Goal: Communication & Community: Answer question/provide support

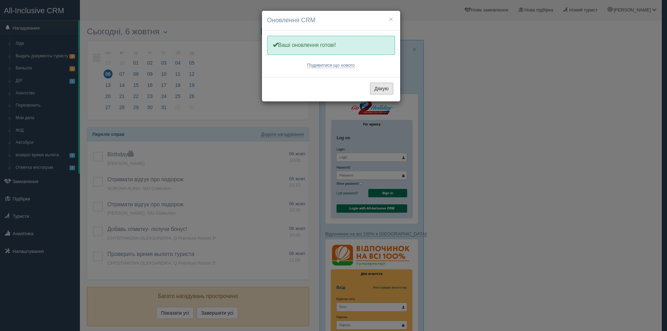
click at [384, 89] on button "Дякую" at bounding box center [381, 89] width 23 height 12
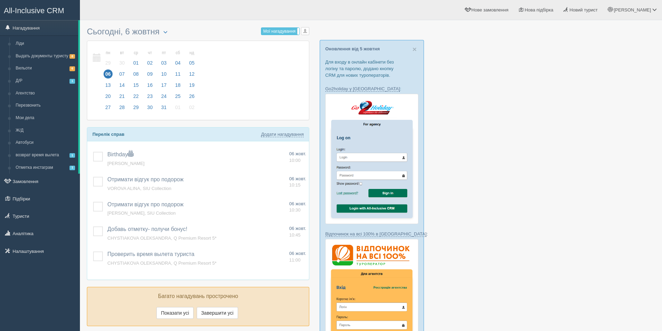
click at [599, 237] on div at bounding box center [371, 307] width 568 height 567
click at [31, 250] on link "Налаштування" at bounding box center [40, 251] width 80 height 15
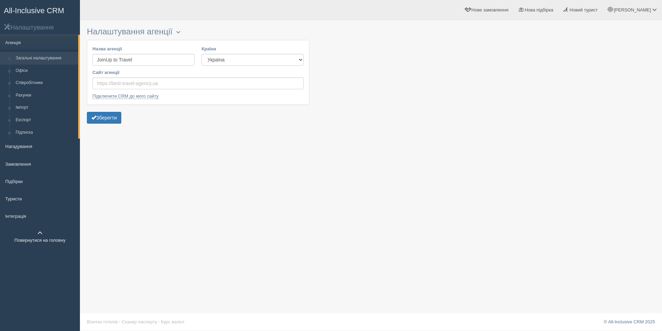
scroll to position [1, 0]
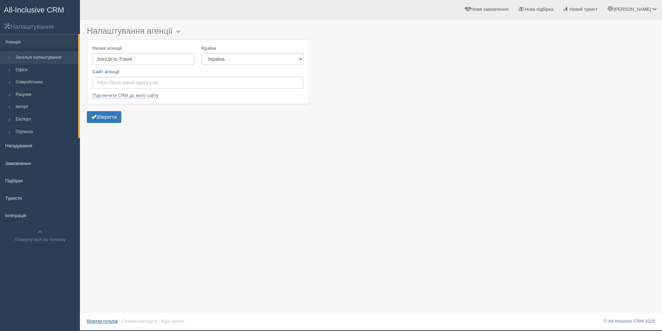
click at [102, 321] on link "Візитки готелів" at bounding box center [102, 321] width 31 height 5
click at [184, 205] on div "Налаштування агенції Блокування Назва агенції JoinUp to Travel Країна Естонія К…" at bounding box center [371, 164] width 582 height 331
click at [6, 176] on link "Підбірки" at bounding box center [40, 180] width 80 height 15
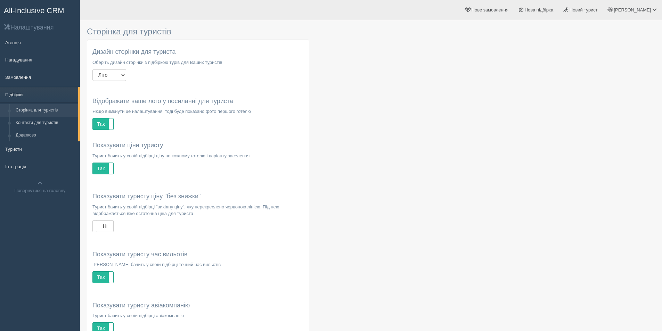
click at [32, 95] on link "Підбірки" at bounding box center [39, 94] width 78 height 15
click at [25, 10] on span "All-Inclusive CRM" at bounding box center [34, 10] width 60 height 9
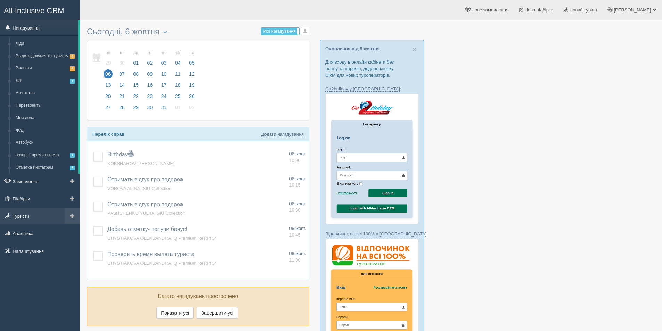
click at [29, 218] on link "Туристи" at bounding box center [40, 216] width 80 height 15
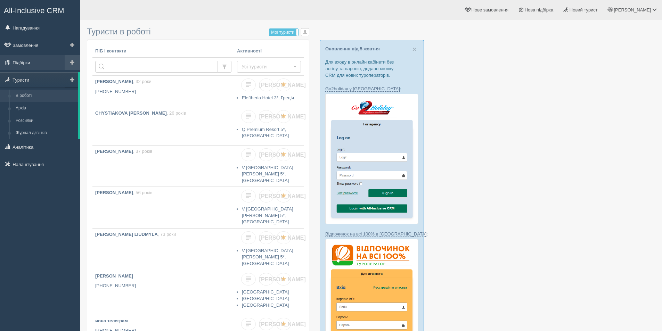
click at [27, 64] on link "Підбірки" at bounding box center [40, 62] width 80 height 15
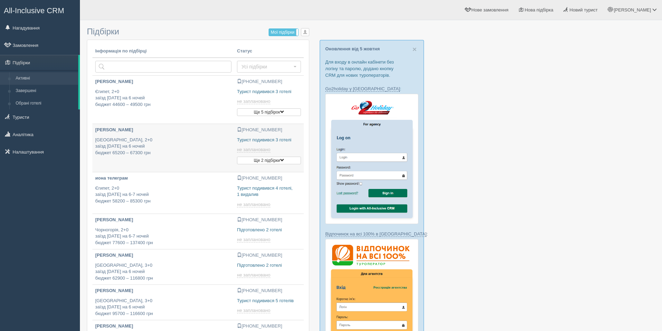
type input "[DATE] 17:05"
type input "[DATE] 17:40"
type input "[DATE] 17:35"
type input "[DATE] 16:00"
click at [191, 242] on p "Чорногорія, 2+0 заїзд 15 вересня на 6-7 ночей бюджет 77600 – 137400 грн" at bounding box center [163, 236] width 136 height 19
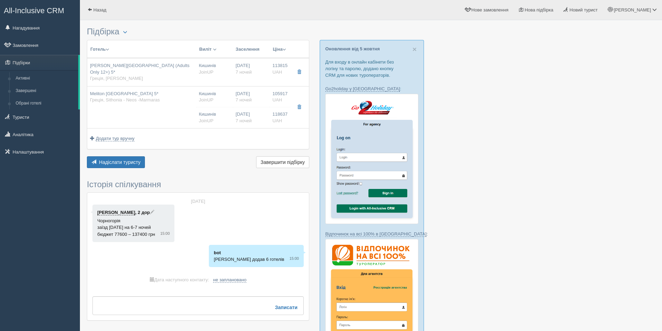
click at [113, 210] on link "[PERSON_NAME]" at bounding box center [116, 213] width 38 height 6
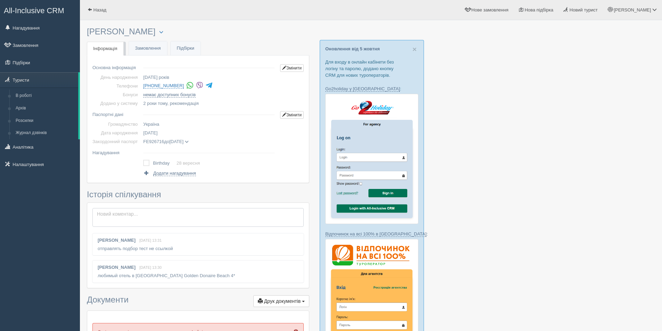
click at [171, 210] on textarea at bounding box center [197, 217] width 211 height 19
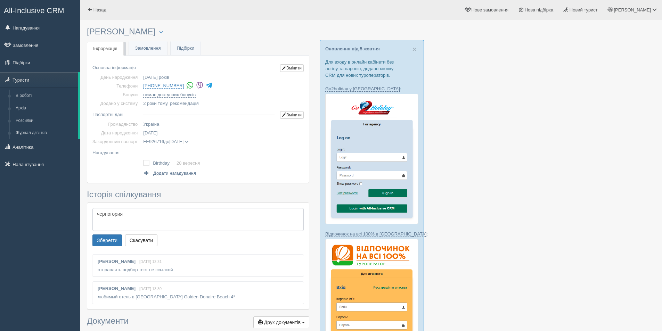
paste textarea "Blue Kotor Bay"
type textarea "черногория Blue Kotor Bay"
click at [116, 243] on button "Зберегти" at bounding box center [107, 241] width 30 height 12
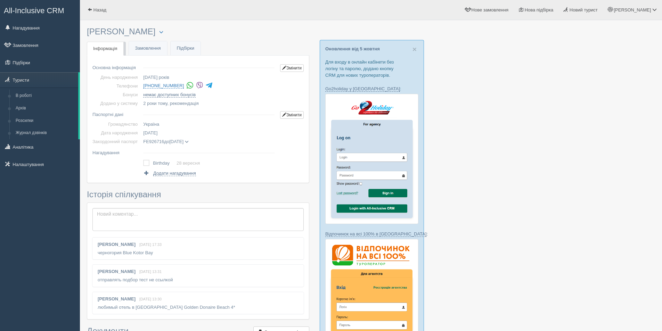
drag, startPoint x: 98, startPoint y: 255, endPoint x: 163, endPoint y: 255, distance: 65.0
click at [163, 255] on div "[PERSON_NAME] [DATE] 17:33 черногория [GEOGRAPHIC_DATA]" at bounding box center [197, 249] width 211 height 22
